Goal: Transaction & Acquisition: Subscribe to service/newsletter

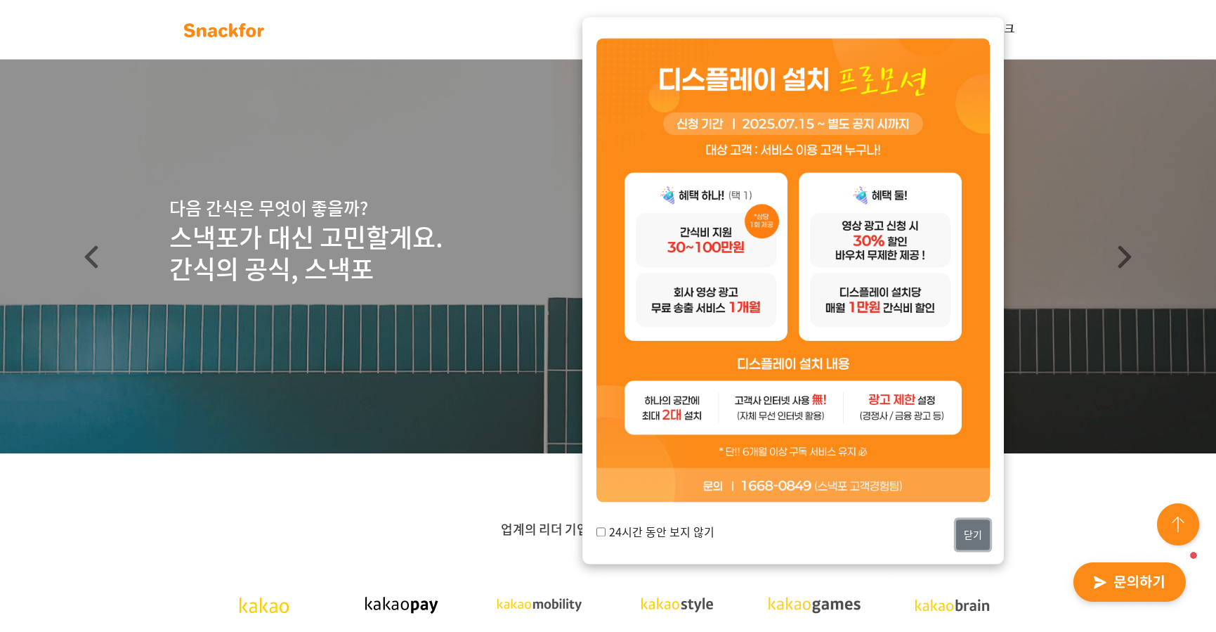
click at [979, 538] on button "닫기" at bounding box center [973, 534] width 34 height 30
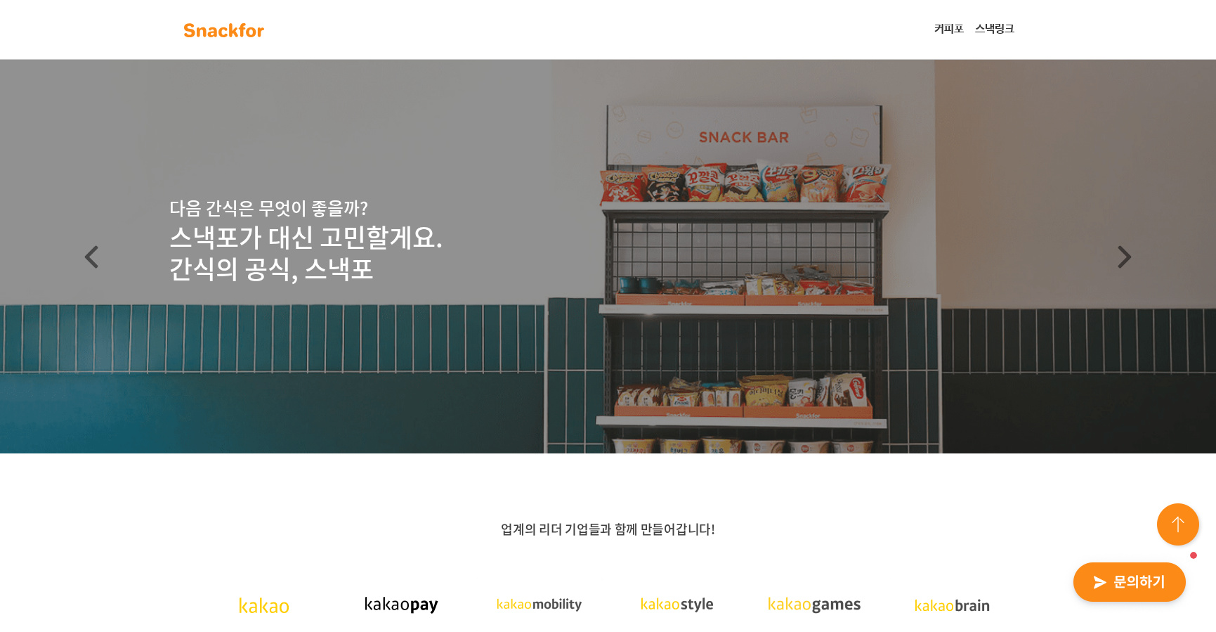
click at [1004, 26] on link "스낵링크" at bounding box center [995, 29] width 51 height 28
click at [1187, 523] on img at bounding box center [1179, 525] width 51 height 51
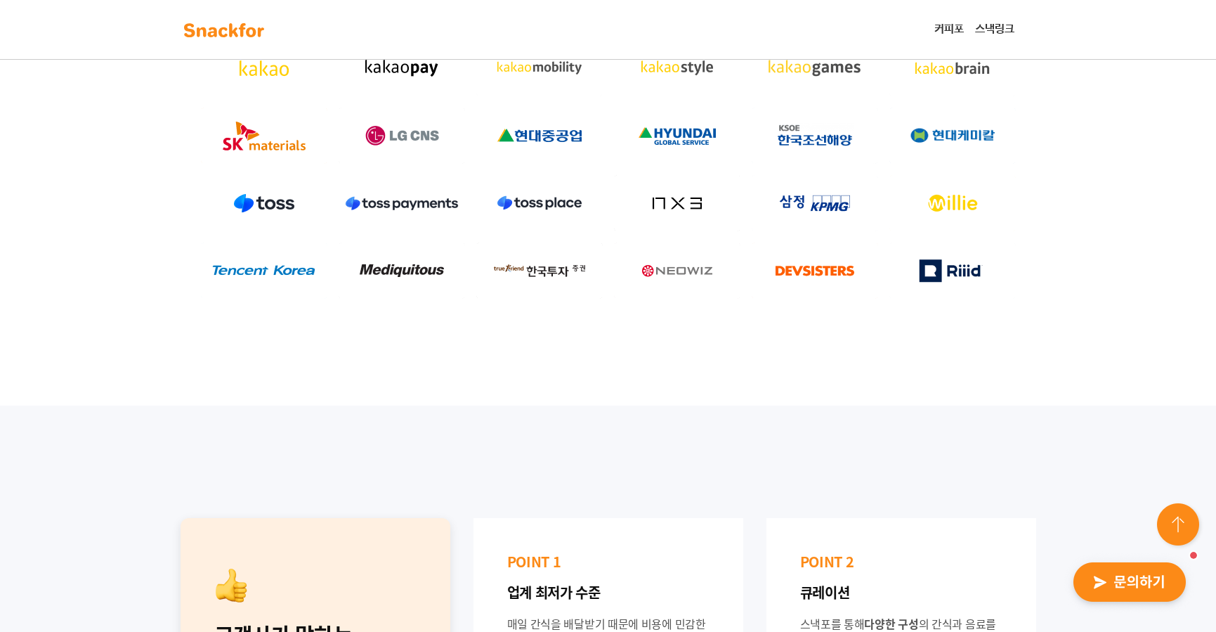
scroll to position [703, 0]
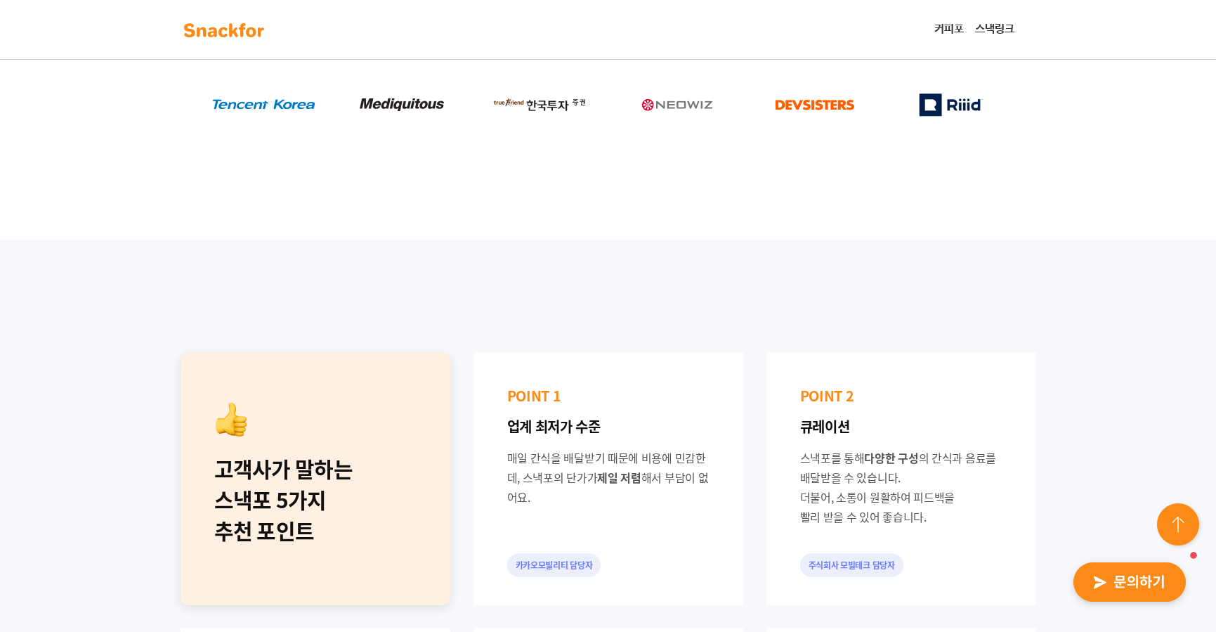
click at [951, 38] on link "커피포" at bounding box center [949, 29] width 41 height 28
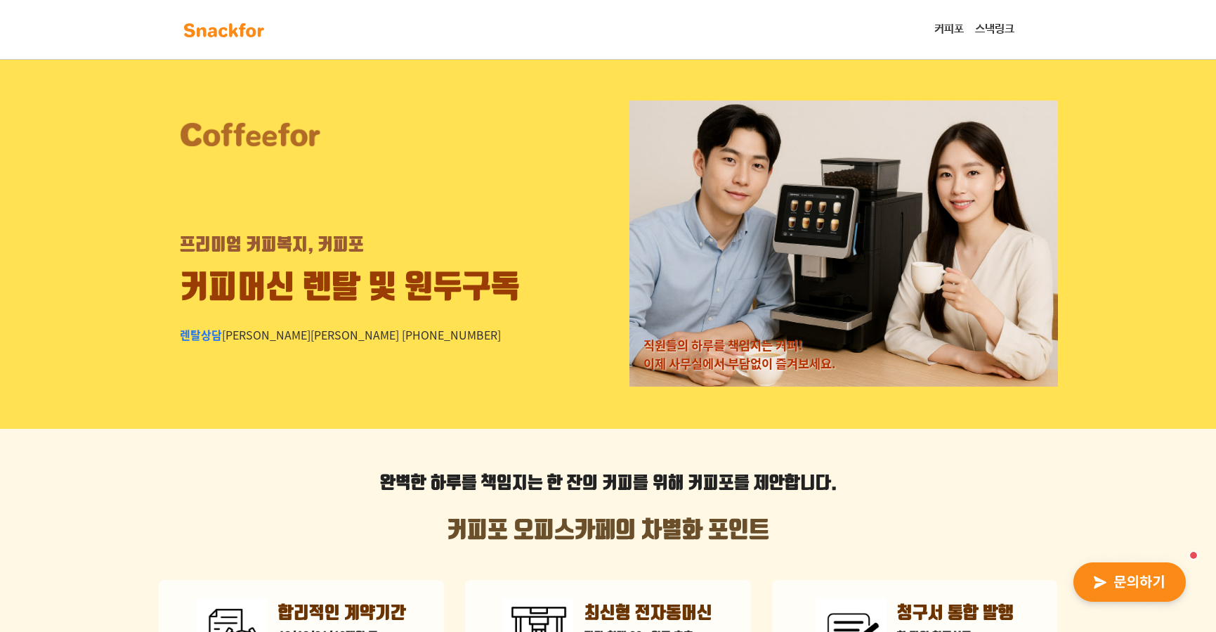
click at [204, 20] on img at bounding box center [224, 30] width 89 height 22
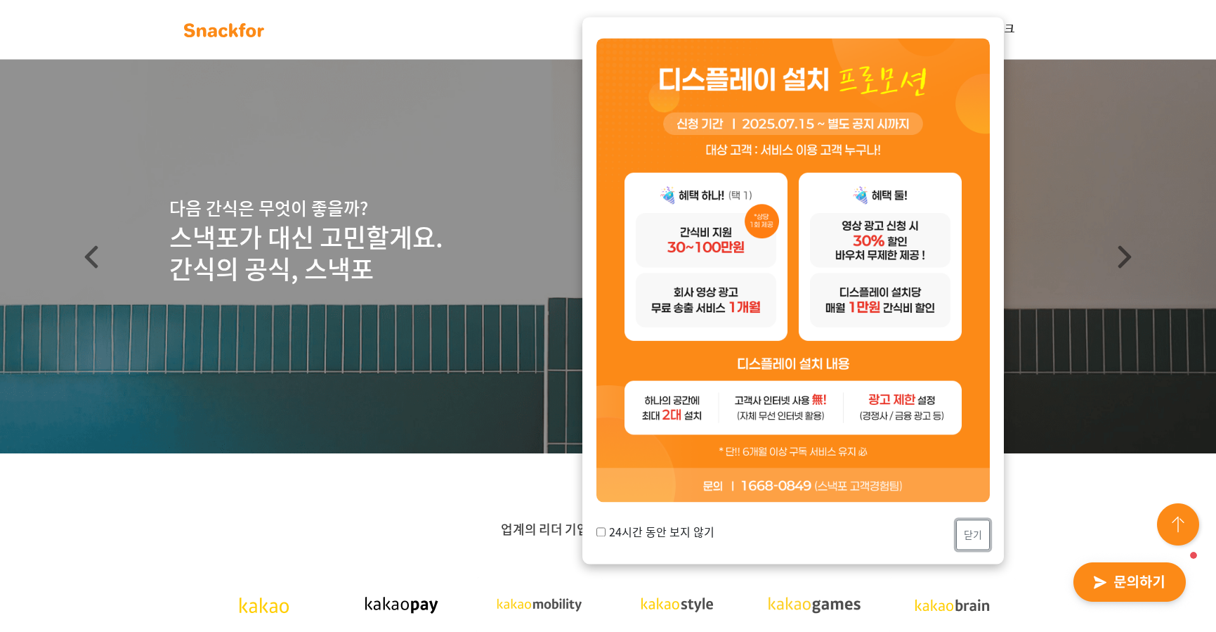
click at [974, 534] on button "닫기" at bounding box center [973, 534] width 34 height 30
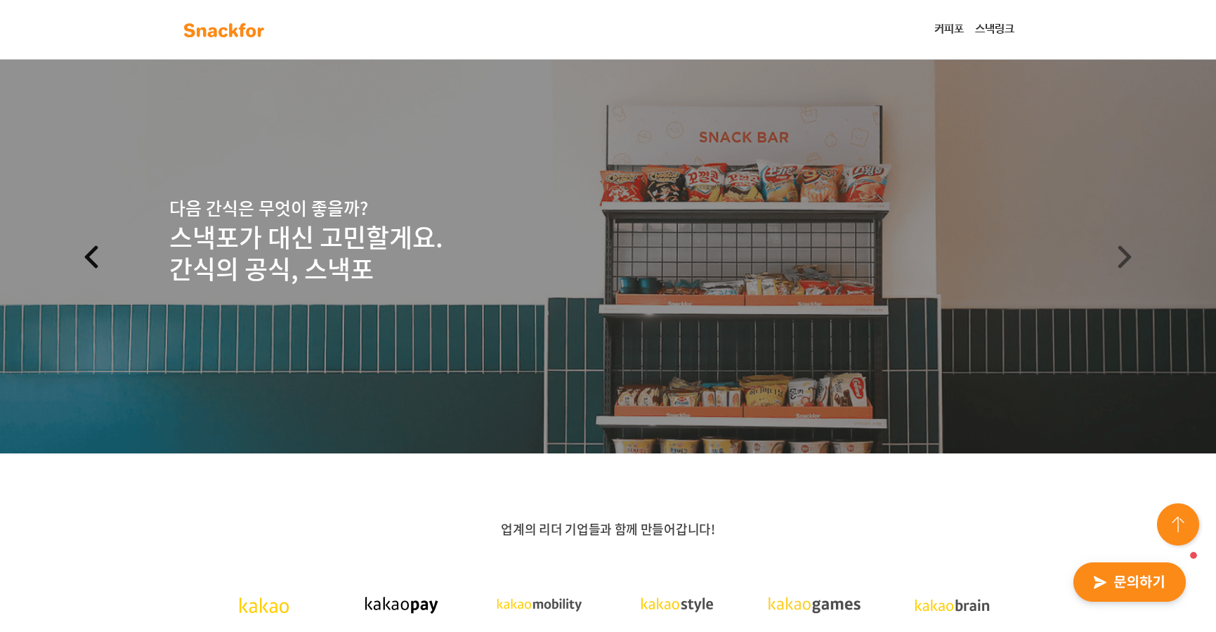
click at [72, 252] on link "Previous" at bounding box center [91, 256] width 183 height 393
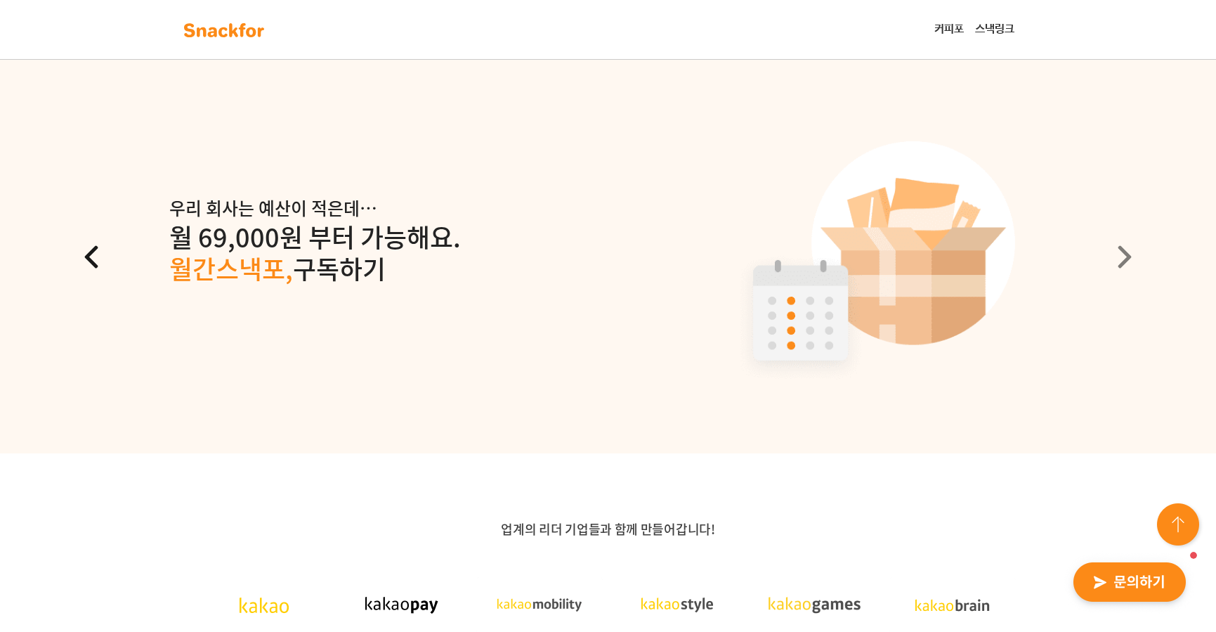
click at [72, 252] on link "Previous" at bounding box center [91, 256] width 183 height 393
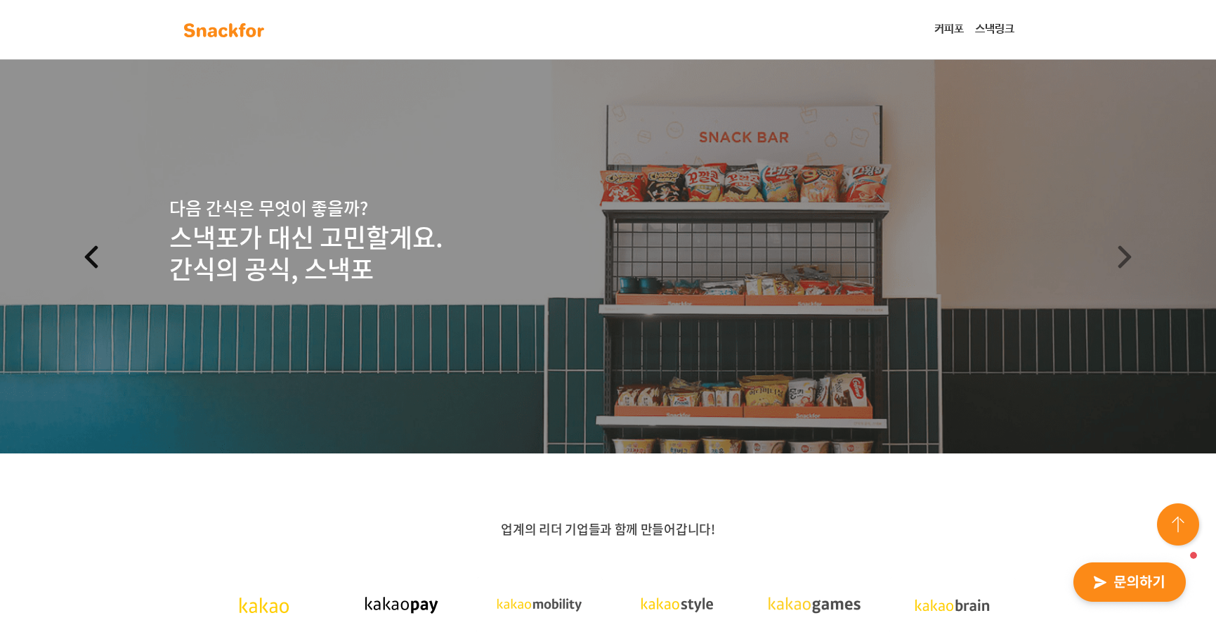
click at [72, 252] on link "Previous" at bounding box center [91, 256] width 183 height 393
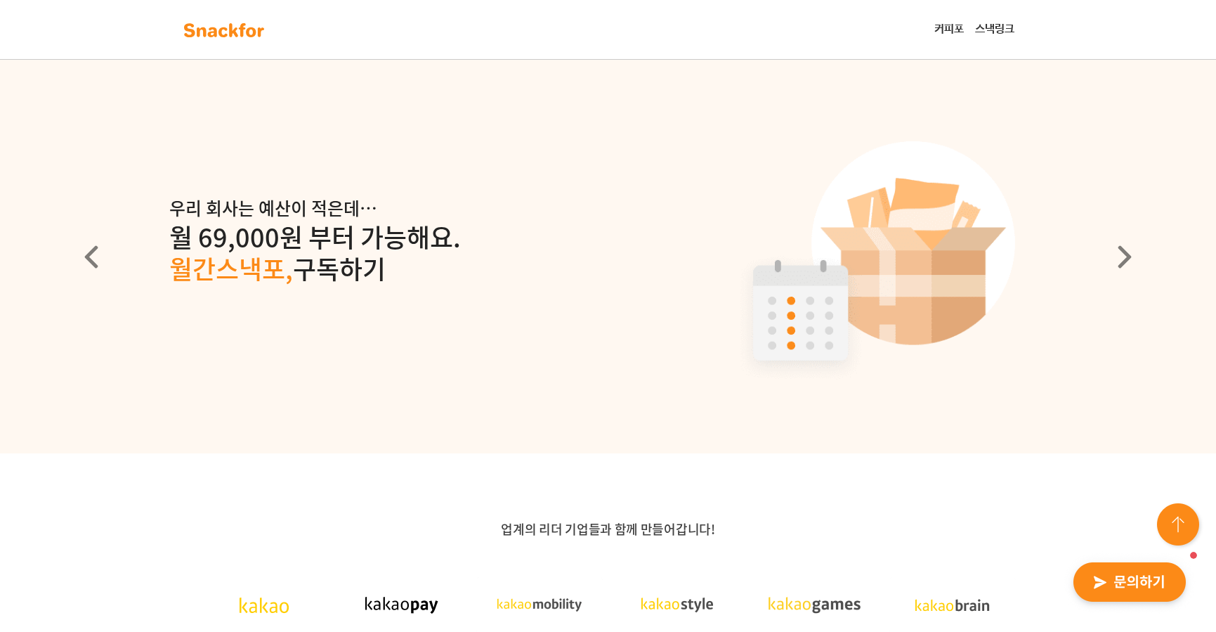
click at [442, 263] on p "월 69,000원 부터 가능해요. 월간스낵포, 구독하기" at bounding box center [608, 253] width 878 height 64
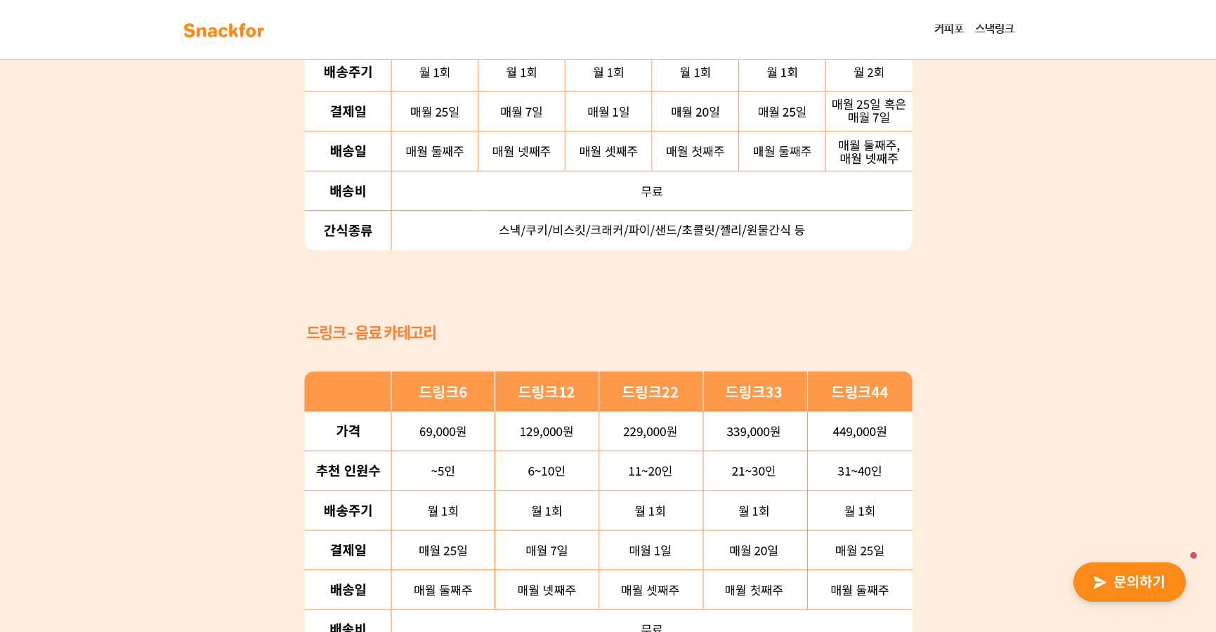
scroll to position [1756, 0]
